Goal: Information Seeking & Learning: Learn about a topic

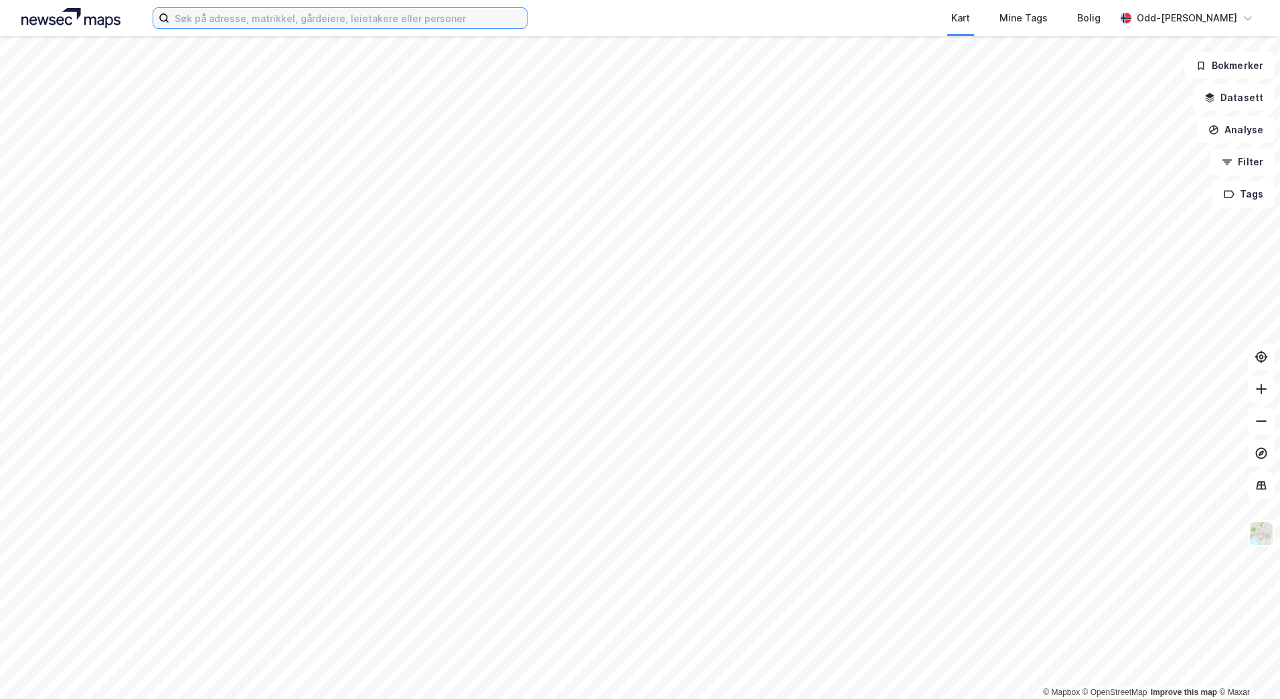
click at [256, 17] on input at bounding box center [348, 18] width 358 height 20
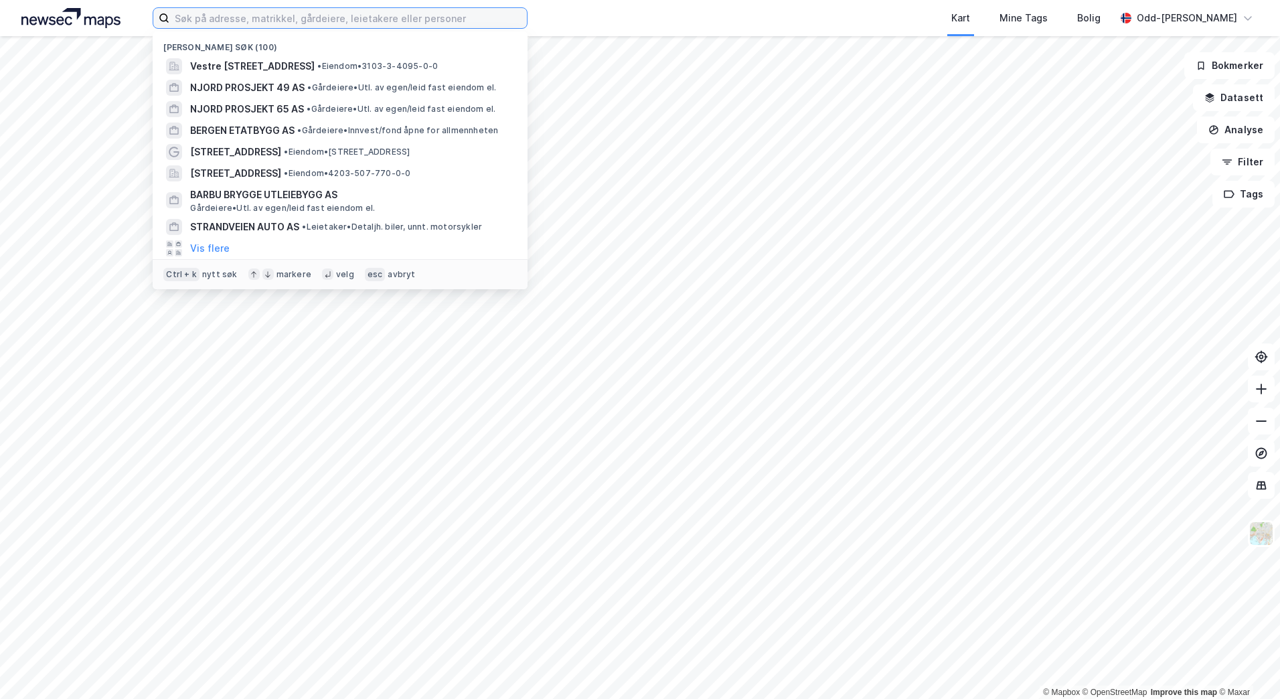
paste input "Øvre Geilegrend 14"
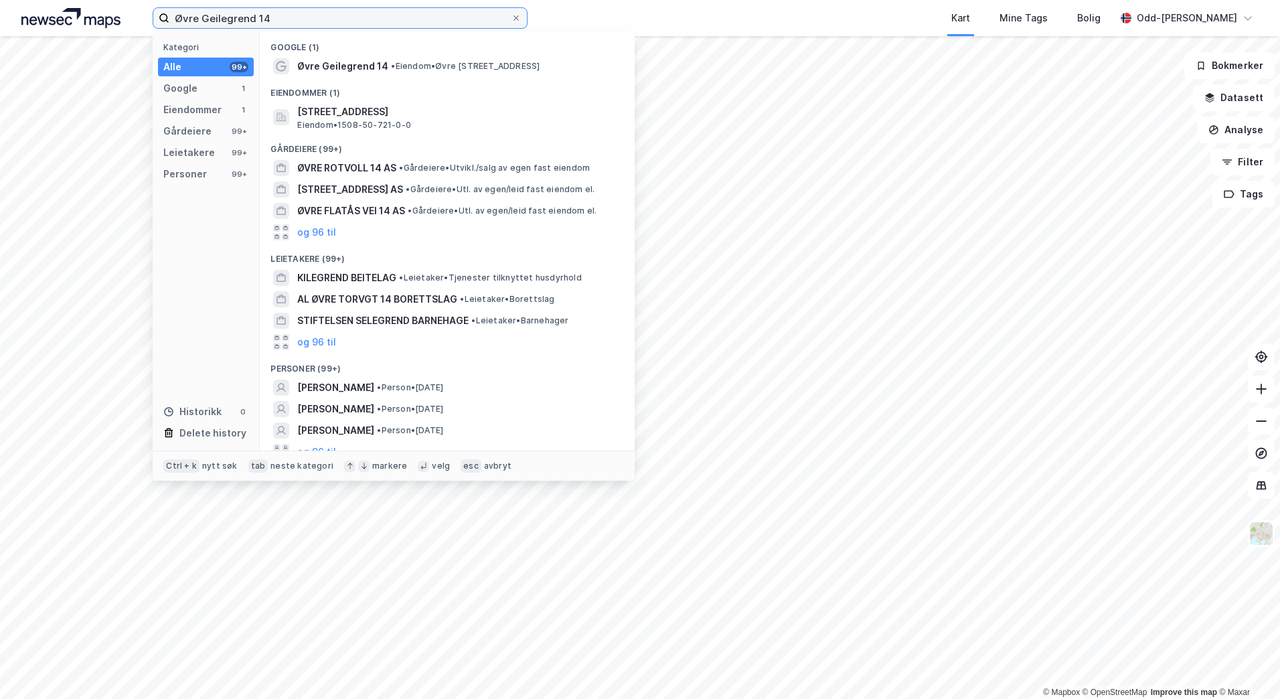
type input "Øvre Geilegrend 14"
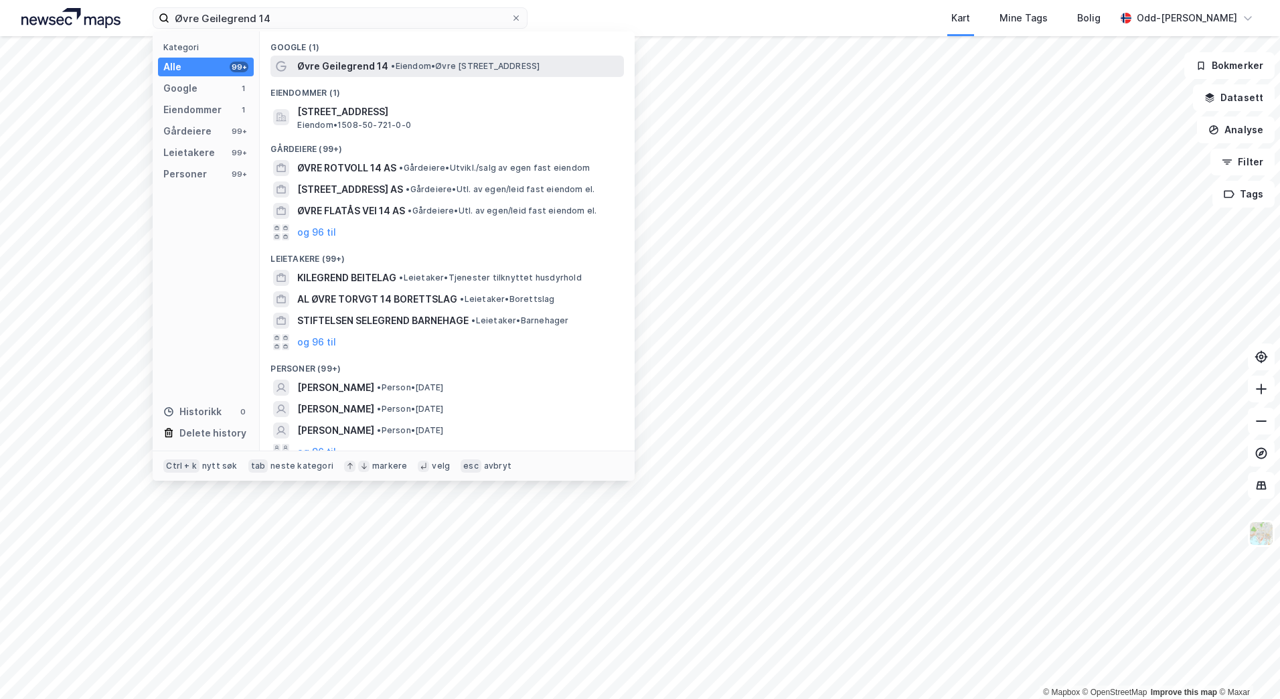
click at [330, 62] on span "Øvre Geilegrend 14" at bounding box center [342, 66] width 91 height 16
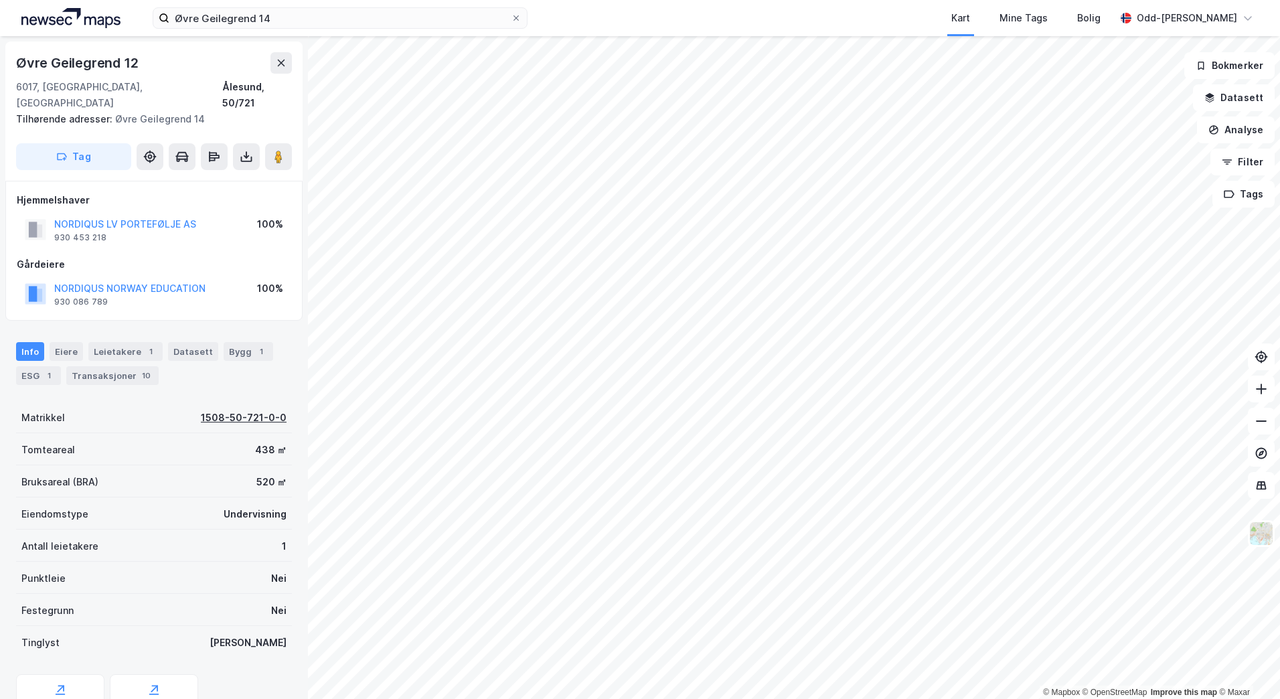
click at [259, 410] on div "1508-50-721-0-0" at bounding box center [244, 418] width 86 height 16
